Goal: Task Accomplishment & Management: Manage account settings

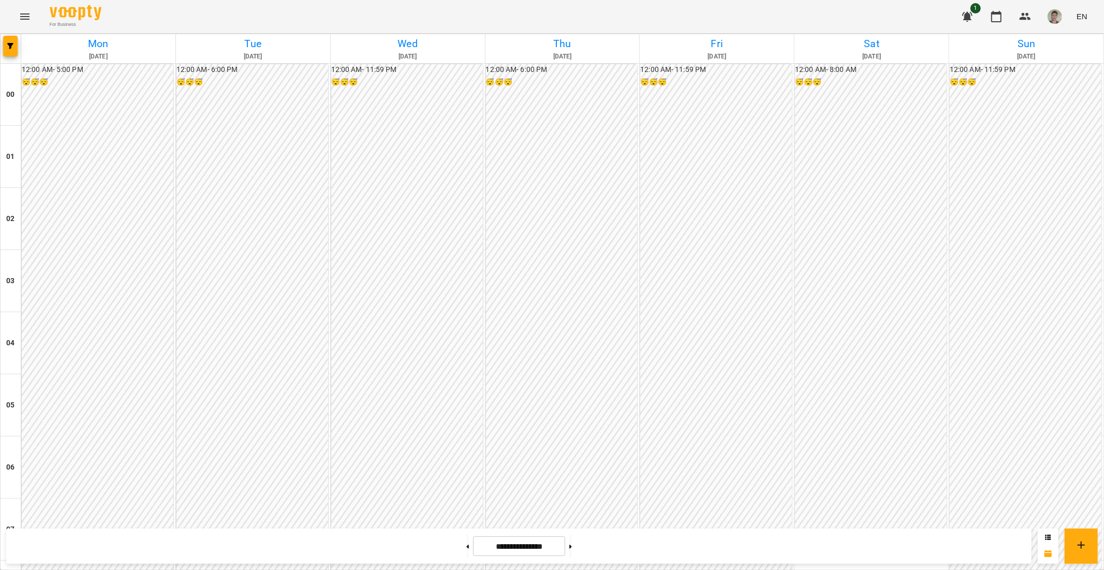
scroll to position [230, 0]
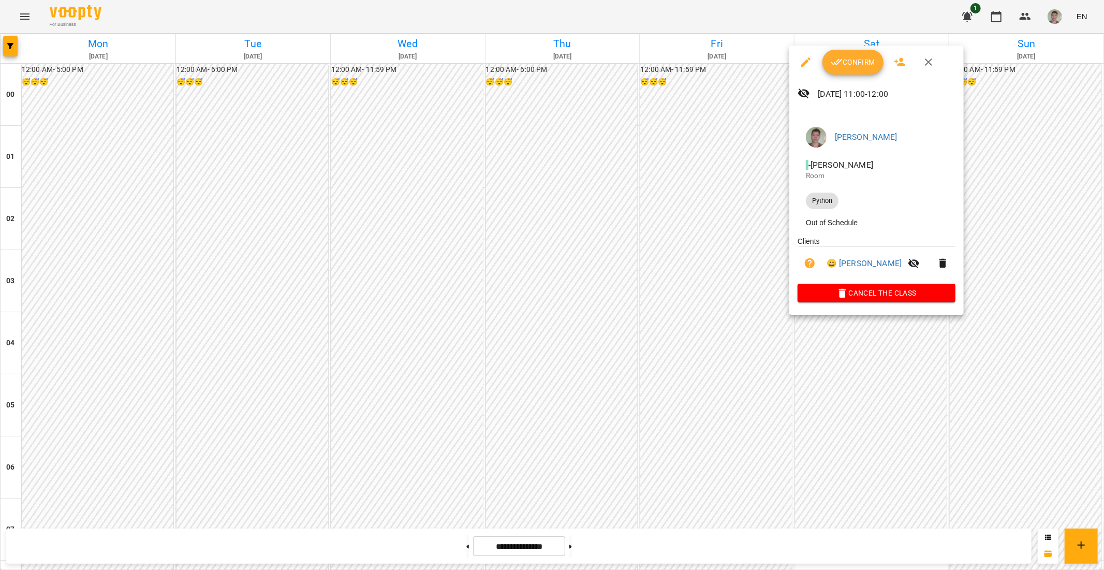
click at [848, 63] on span "Confirm" at bounding box center [853, 62] width 45 height 12
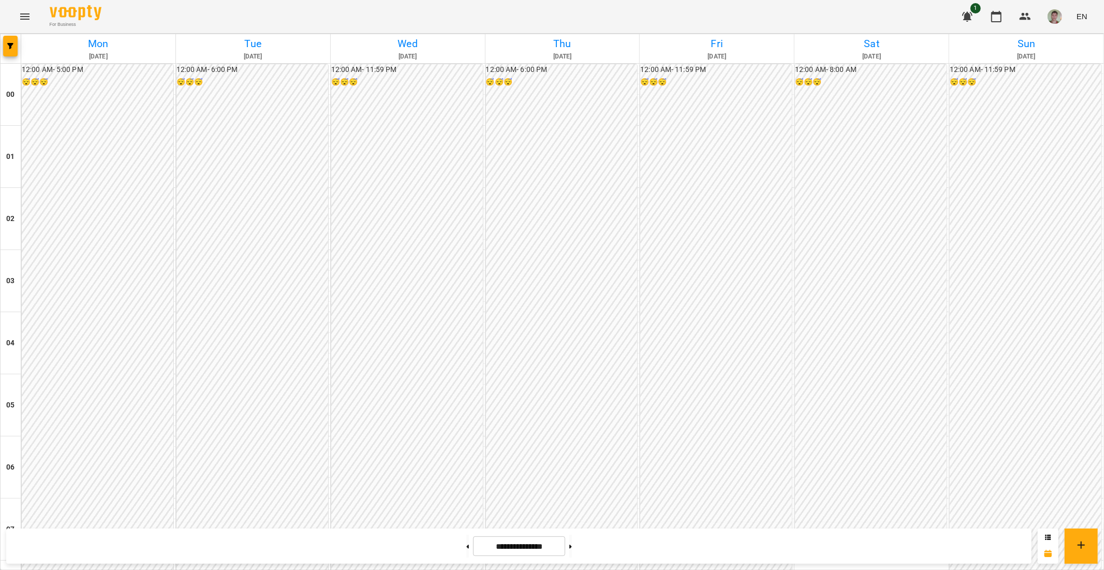
scroll to position [917, 0]
